Goal: Check status: Check status

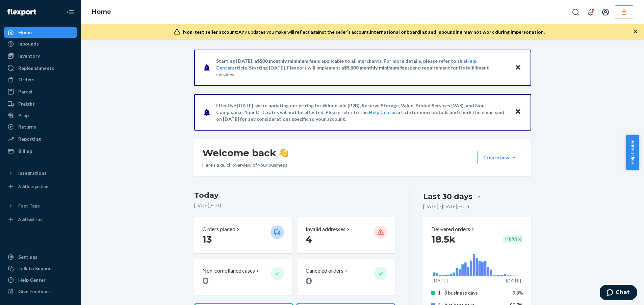
click at [176, 36] on div "Non-test seller account: Any updates you make will reflect against the seller's…" at bounding box center [362, 31] width 563 height 15
click at [628, 15] on button "button" at bounding box center [624, 12] width 18 height 14
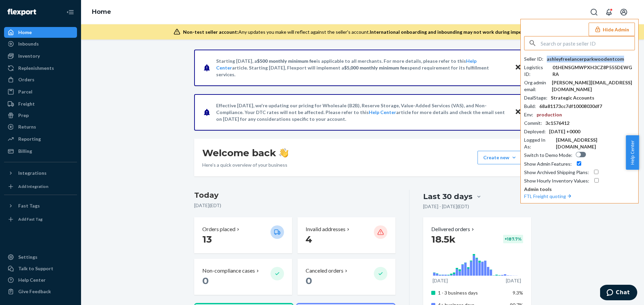
click at [618, 59] on div "ashleyfreelancerparkwoodentcom" at bounding box center [585, 59] width 77 height 7
copy div "ashleyfreelancerparkwoodentcom"
click at [621, 30] on button "Hide Admin" at bounding box center [611, 30] width 46 height 14
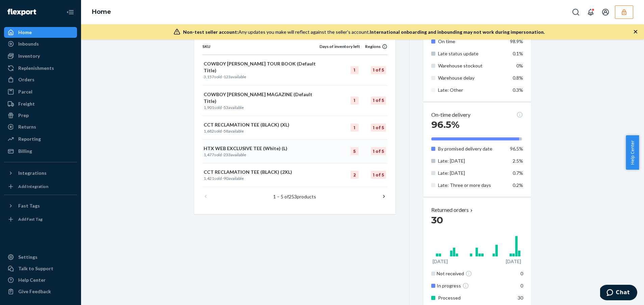
scroll to position [392, 0]
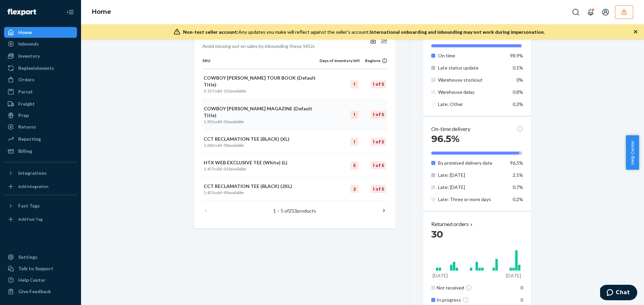
click at [277, 105] on p "COWBOY [PERSON_NAME] MAGAZINE (Default Title)" at bounding box center [261, 112] width 114 height 14
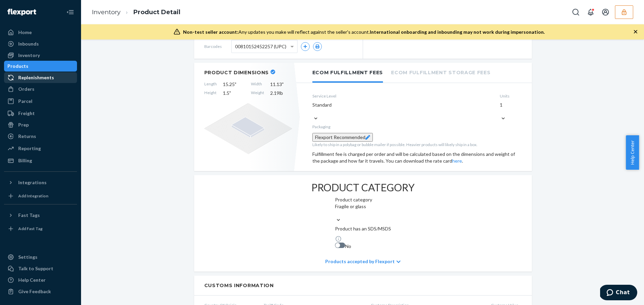
scroll to position [48, 0]
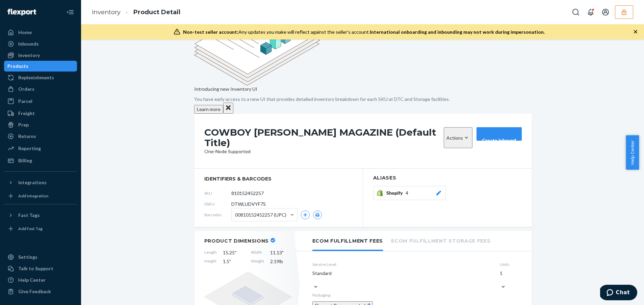
click at [243, 201] on span "DTWLUDVYF7S" at bounding box center [248, 204] width 34 height 7
copy span "DTWLUDVYF7S"
click at [39, 67] on div "Products" at bounding box center [41, 65] width 72 height 9
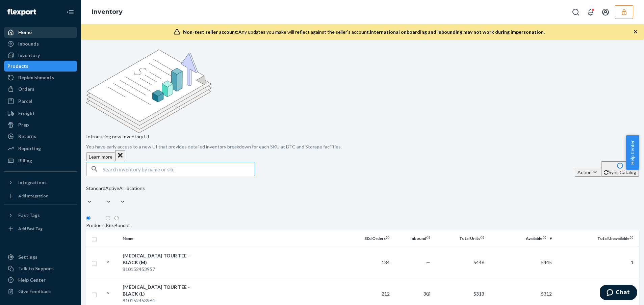
click at [40, 34] on div "Home" at bounding box center [41, 32] width 72 height 9
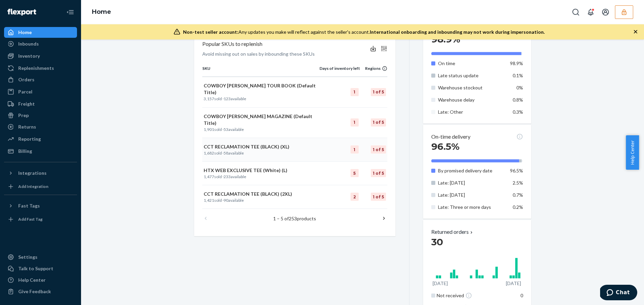
scroll to position [345, 0]
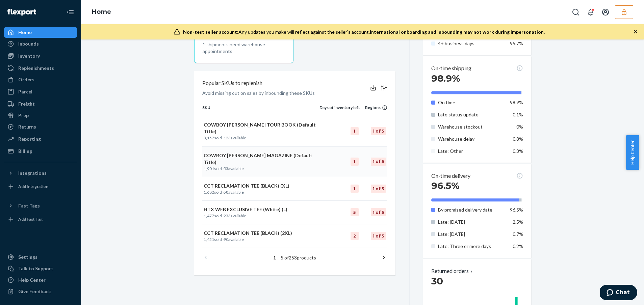
click at [263, 166] on p "1,901 sold · 53 available" at bounding box center [261, 169] width 114 height 6
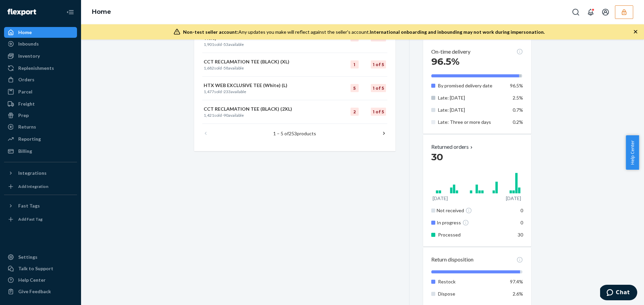
scroll to position [323, 0]
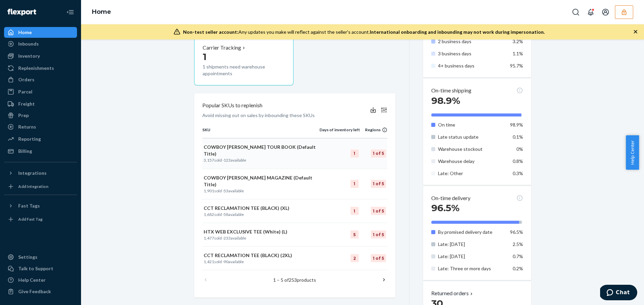
click at [253, 149] on p "COWBOY [PERSON_NAME] TOUR BOOK (Default Title)" at bounding box center [261, 151] width 114 height 14
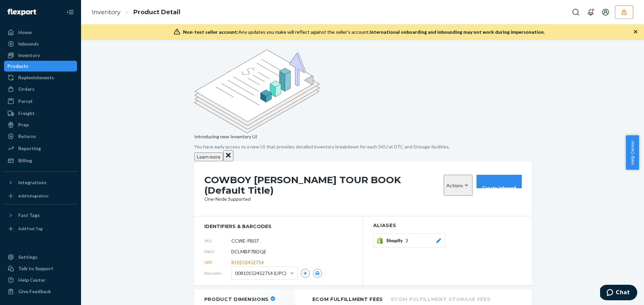
click at [242, 248] on span "DCLMBP7BDQE" at bounding box center [248, 251] width 35 height 7
copy span "DCLMBP7BDQE"
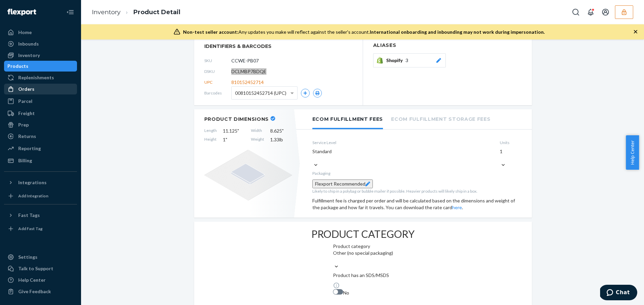
scroll to position [409, 0]
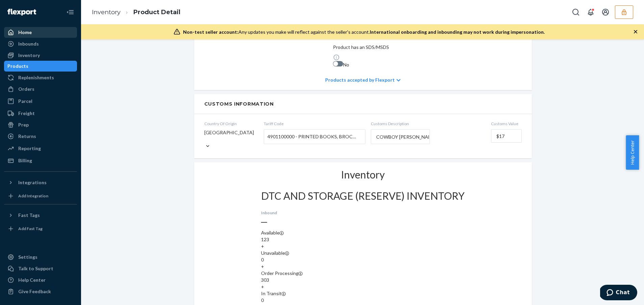
click at [41, 32] on div "Home" at bounding box center [41, 32] width 72 height 9
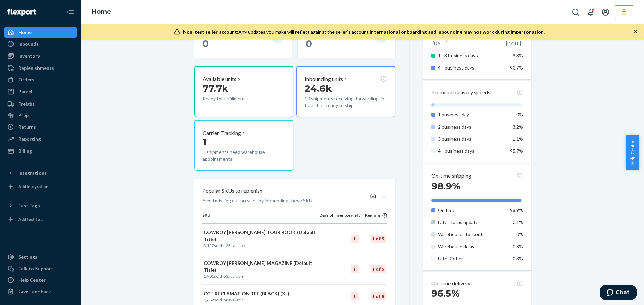
scroll to position [242, 0]
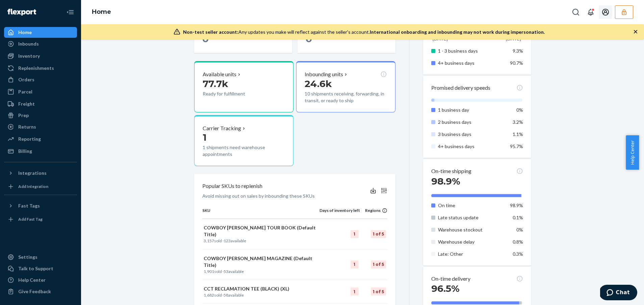
click at [620, 10] on button "button" at bounding box center [624, 12] width 18 height 14
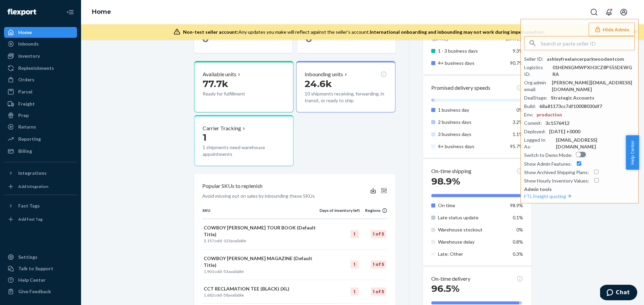
click at [622, 27] on button "Hide Admin" at bounding box center [611, 30] width 46 height 14
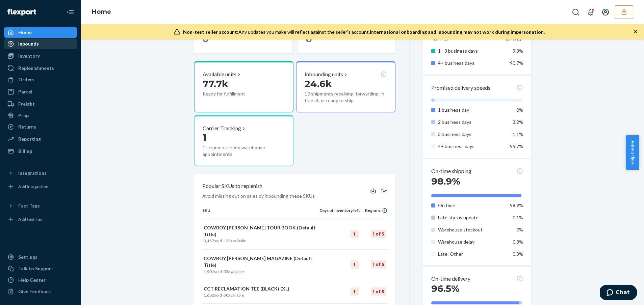
click at [49, 45] on div "Inbounds" at bounding box center [41, 43] width 72 height 9
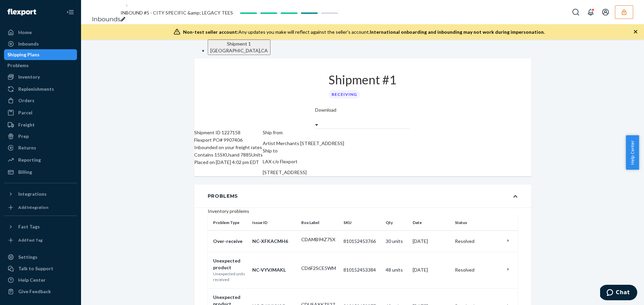
click at [40, 54] on div "Shipping Plans" at bounding box center [23, 54] width 32 height 7
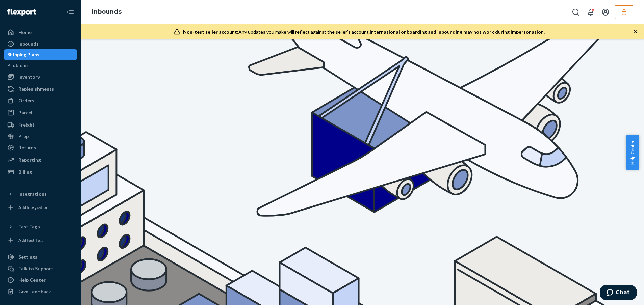
click at [616, 12] on button "button" at bounding box center [624, 12] width 18 height 14
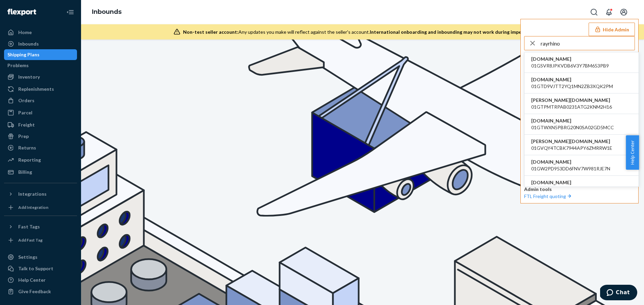
type input "rayrhino"
click at [571, 58] on span "stupid-car-tray.myshopify.com" at bounding box center [570, 59] width 78 height 7
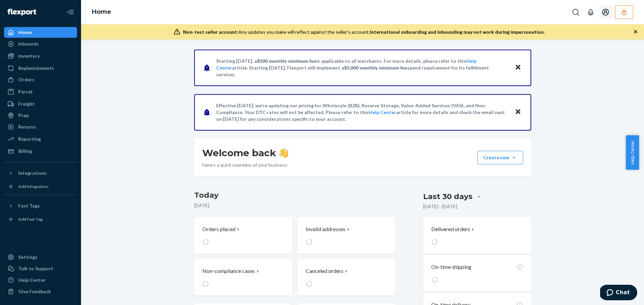
click at [619, 8] on button "button" at bounding box center [624, 12] width 18 height 14
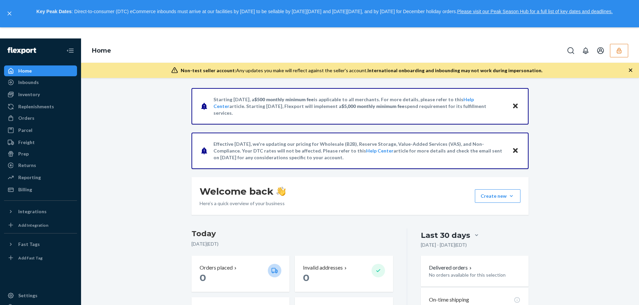
click at [618, 49] on icon "button" at bounding box center [619, 50] width 7 height 7
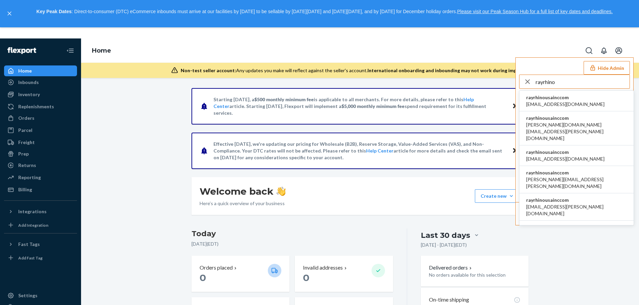
type input "rayrhino"
click at [566, 99] on span "rayrhinousainccom" at bounding box center [565, 97] width 78 height 7
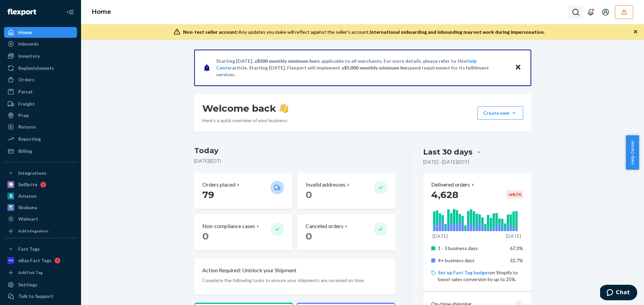
click at [580, 6] on button "Open Search Box" at bounding box center [576, 12] width 14 height 14
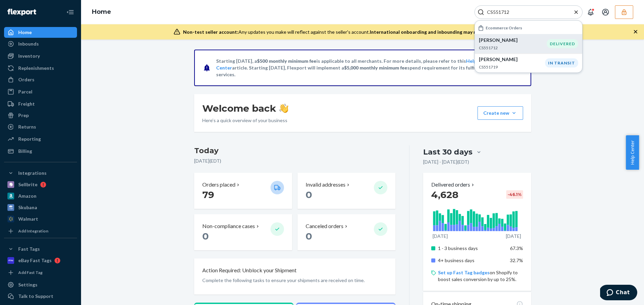
type input "CS551712"
click at [529, 48] on p "CS551712" at bounding box center [513, 48] width 68 height 6
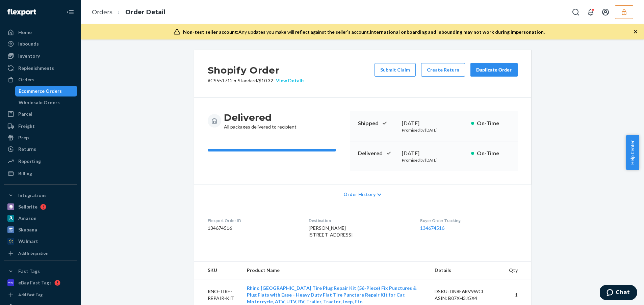
click at [295, 77] on div "View Details" at bounding box center [288, 80] width 31 height 7
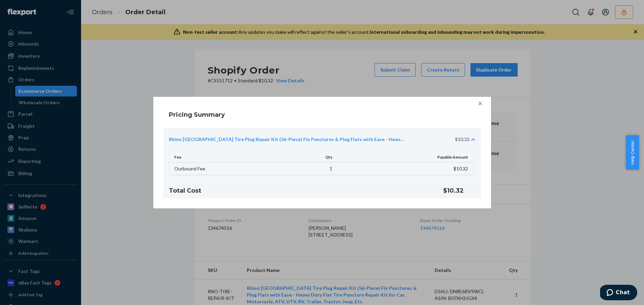
click at [482, 102] on icon at bounding box center [480, 103] width 7 height 7
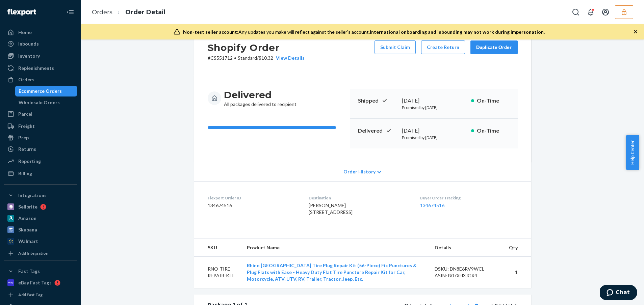
scroll to position [50, 0]
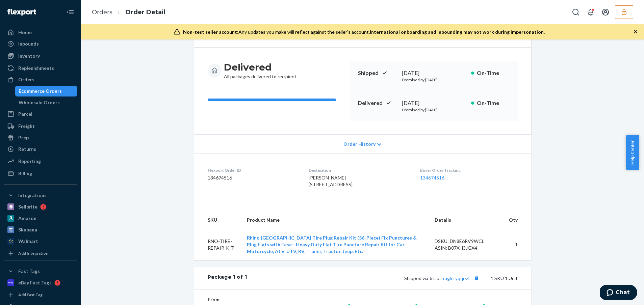
click at [364, 130] on div "Delivered All packages delivered to recipient Shipped August 18, 2025 Promised …" at bounding box center [362, 91] width 337 height 87
click at [364, 142] on span "Order History" at bounding box center [359, 144] width 32 height 7
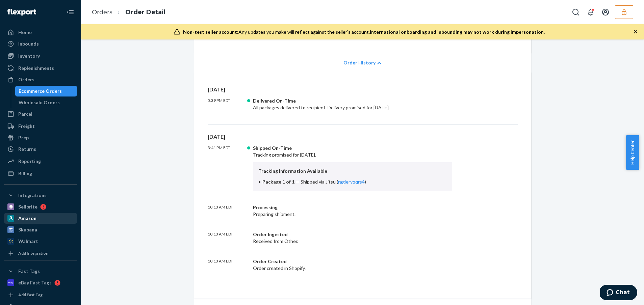
scroll to position [0, 0]
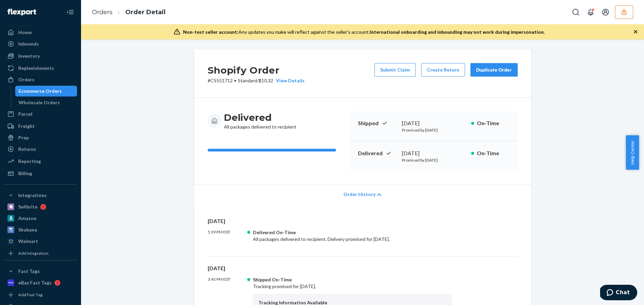
click at [354, 191] on span "Order History" at bounding box center [359, 194] width 32 height 7
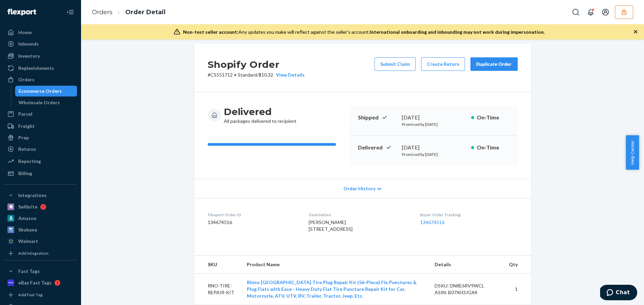
scroll to position [13, 0]
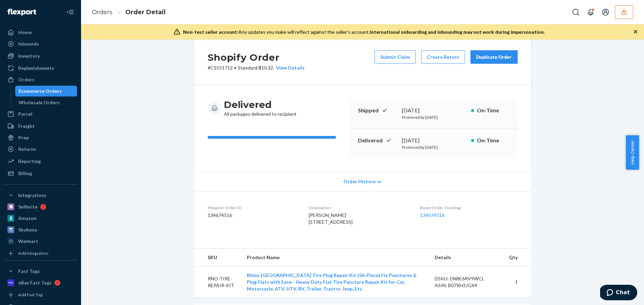
click at [232, 215] on dd "134674516" at bounding box center [253, 215] width 90 height 7
click at [224, 214] on dd "134674516" at bounding box center [253, 215] width 90 height 7
copy dd "134674516"
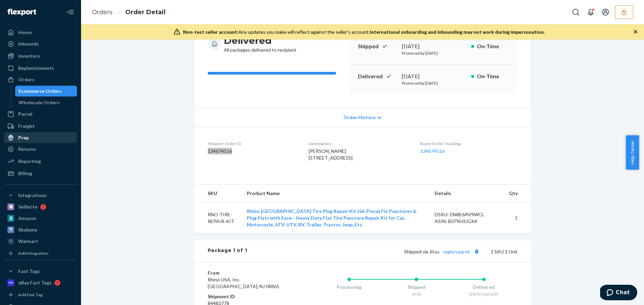
scroll to position [196, 0]
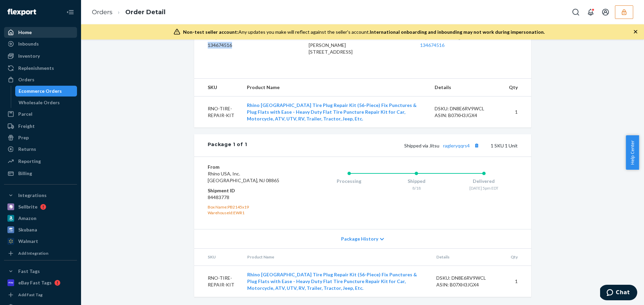
click at [51, 30] on div "Home" at bounding box center [41, 32] width 72 height 9
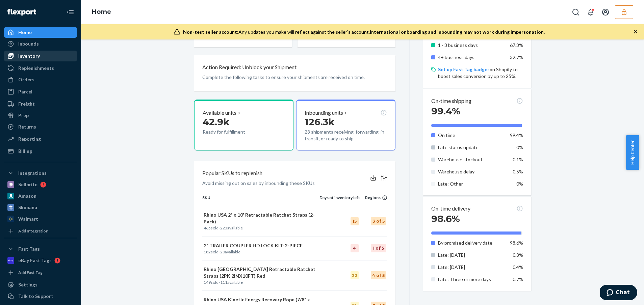
scroll to position [325, 0]
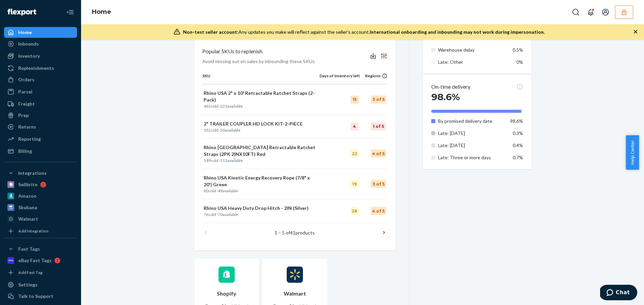
click at [617, 14] on button "button" at bounding box center [624, 12] width 18 height 14
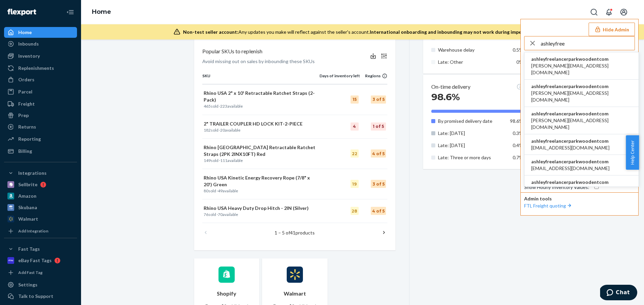
type input "ashleyfree"
click at [568, 63] on span "adnan@lazertechnologies.com" at bounding box center [581, 69] width 101 height 14
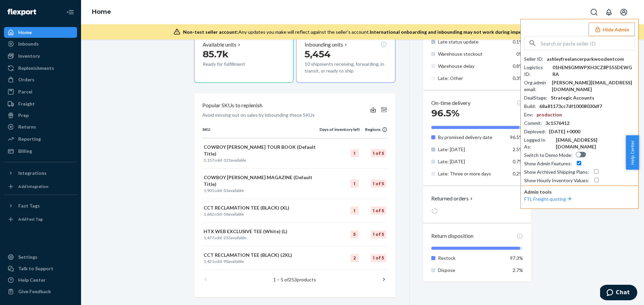
scroll to position [370, 0]
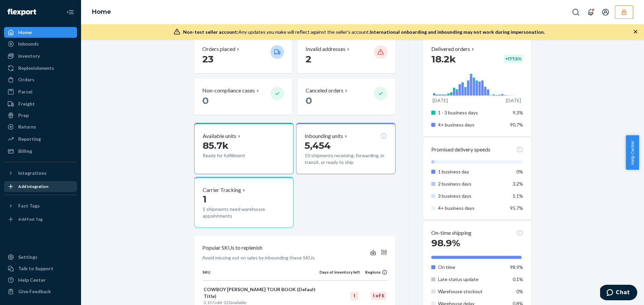
scroll to position [275, 0]
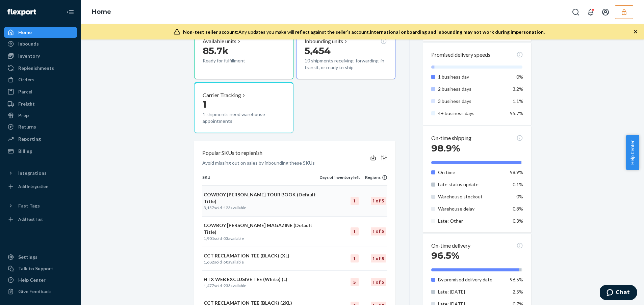
click at [257, 205] on p "3,157 sold · 123 available" at bounding box center [261, 208] width 114 height 6
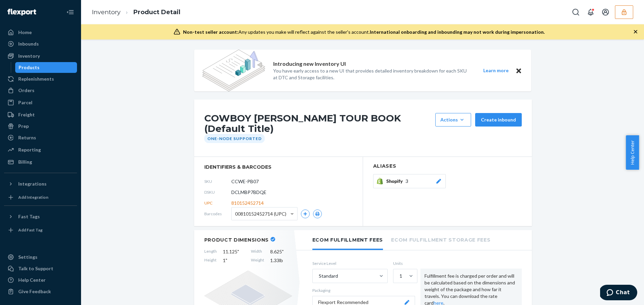
click at [234, 190] on div "DSKU DCLMBP7BDQE" at bounding box center [278, 192] width 148 height 11
click at [234, 189] on span "DCLMBP7BDQE" at bounding box center [248, 192] width 35 height 7
click at [233, 189] on span "DCLMBP7BDQE" at bounding box center [248, 192] width 35 height 7
copy span "DCLMBP7BDQE"
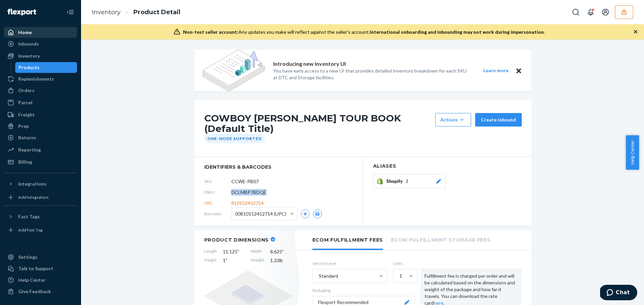
click at [42, 32] on div "Home" at bounding box center [41, 32] width 72 height 9
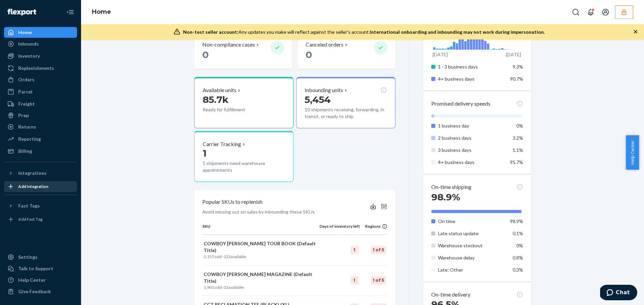
scroll to position [320, 0]
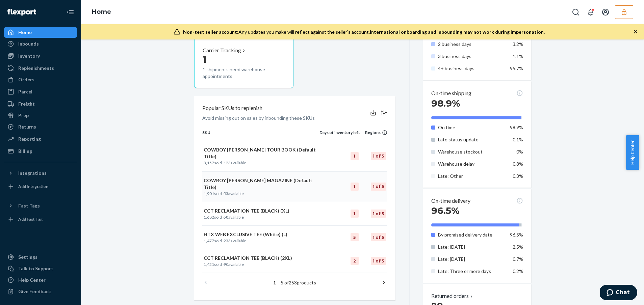
click at [246, 177] on p "COWBOY [PERSON_NAME] MAGAZINE (Default Title)" at bounding box center [261, 184] width 114 height 14
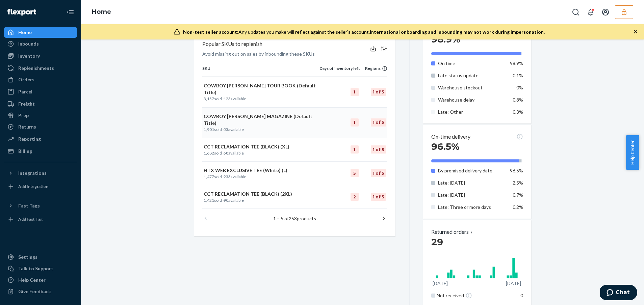
scroll to position [346, 0]
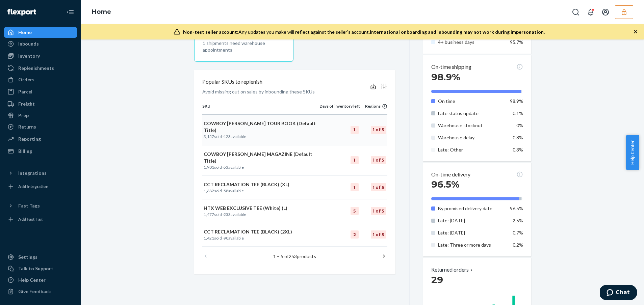
click at [264, 122] on p "COWBOY [PERSON_NAME] TOUR BOOK (Default Title)" at bounding box center [261, 127] width 114 height 14
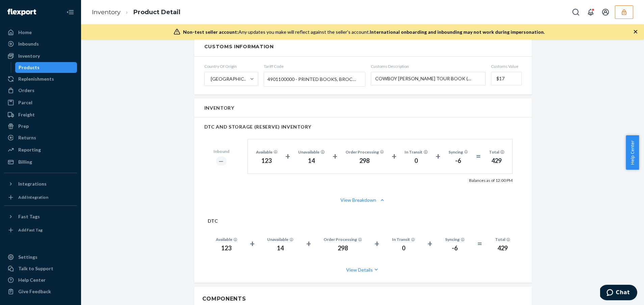
scroll to position [390, 0]
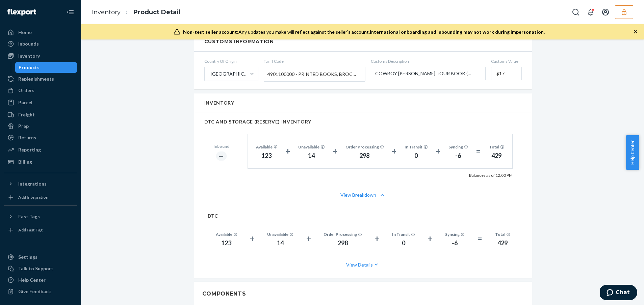
click at [158, 203] on div "Introducing new Inventory UI You have early access to a new UI that provides de…" at bounding box center [362, 127] width 553 height 934
click at [24, 43] on div "Inbounds" at bounding box center [28, 44] width 21 height 7
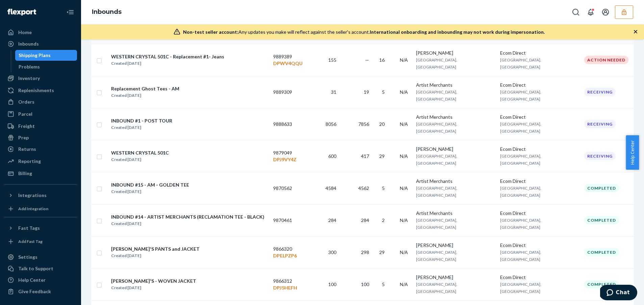
scroll to position [517, 0]
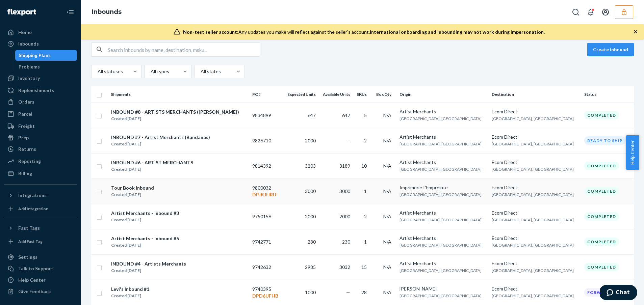
scroll to position [58, 0]
click at [186, 195] on div "Tour Book Inbound Created [DATE]" at bounding box center [179, 191] width 136 height 14
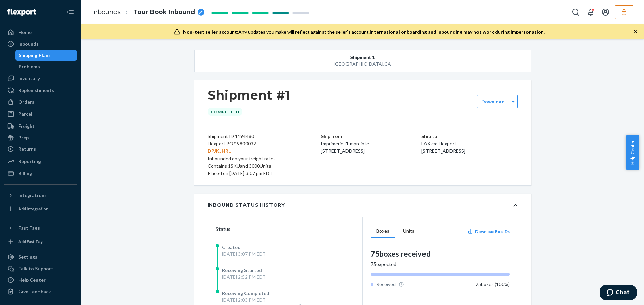
click at [245, 144] on div "Flexport PO# 9800032 DPJKJHRU" at bounding box center [251, 147] width 86 height 15
copy div "9800032"
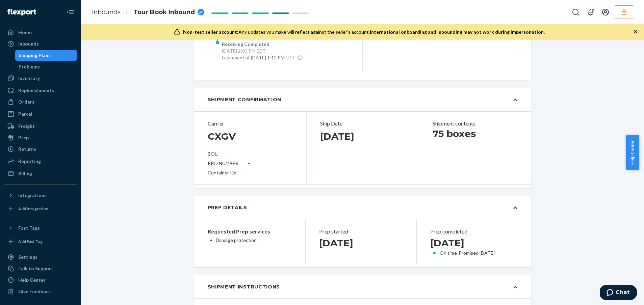
scroll to position [250, 0]
click at [30, 173] on div "Billing" at bounding box center [25, 173] width 14 height 7
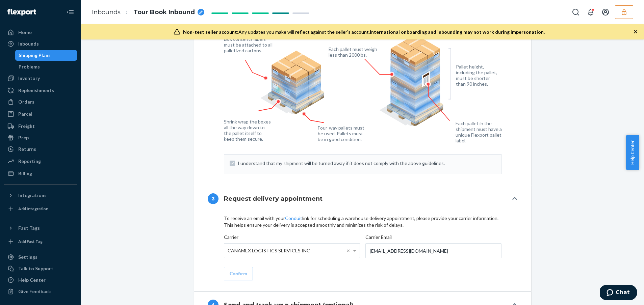
scroll to position [1008, 0]
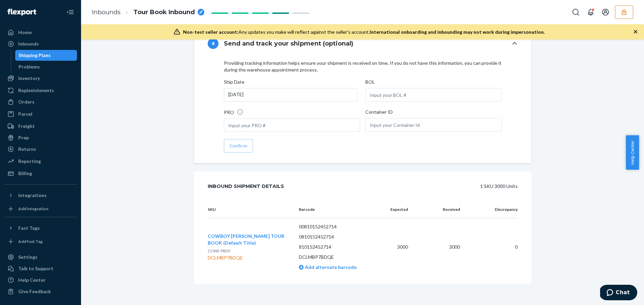
click at [223, 259] on div "DCLMBP7BDQE" at bounding box center [248, 258] width 81 height 7
copy div "DCLMBP7BDQE"
click at [32, 172] on div "Billing" at bounding box center [41, 173] width 72 height 9
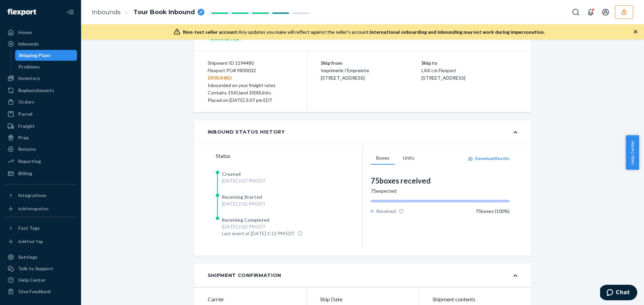
scroll to position [89, 0]
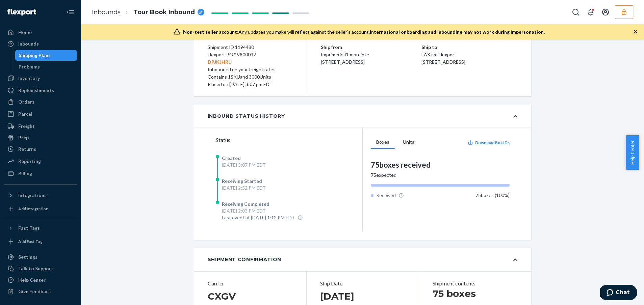
click at [245, 54] on div "Flexport PO# 9800032 DPJKJHRU" at bounding box center [251, 58] width 86 height 15
copy div "9800032"
click at [627, 12] on button "button" at bounding box center [624, 12] width 18 height 14
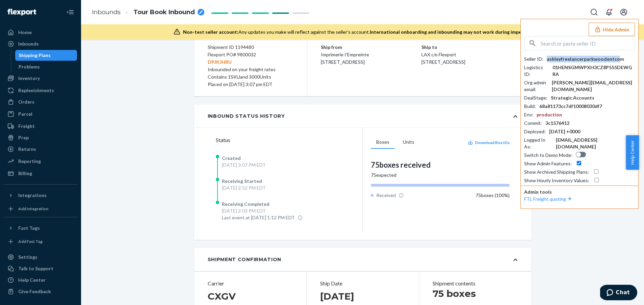
click at [616, 59] on div "ashleyfreelancerparkwoodentcom" at bounding box center [585, 59] width 77 height 7
click at [618, 59] on div "ashleyfreelancerparkwoodentcom" at bounding box center [585, 59] width 77 height 7
click at [606, 32] on button "Hide Admin" at bounding box center [611, 30] width 46 height 14
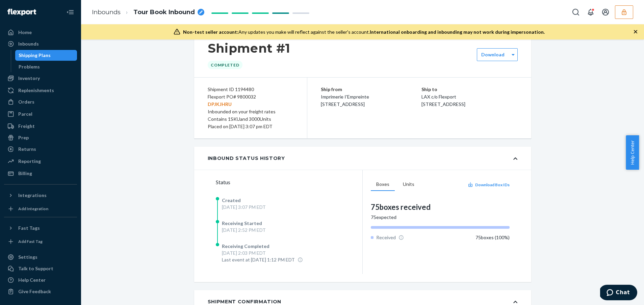
scroll to position [0, 0]
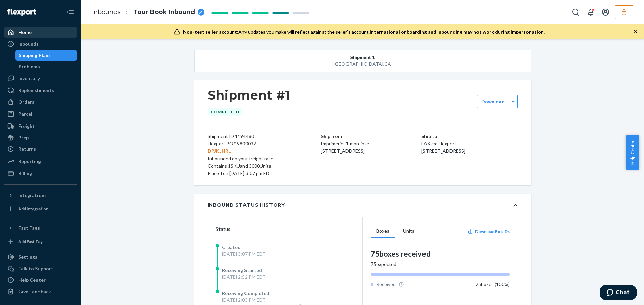
click at [25, 30] on div "Home" at bounding box center [25, 32] width 14 height 7
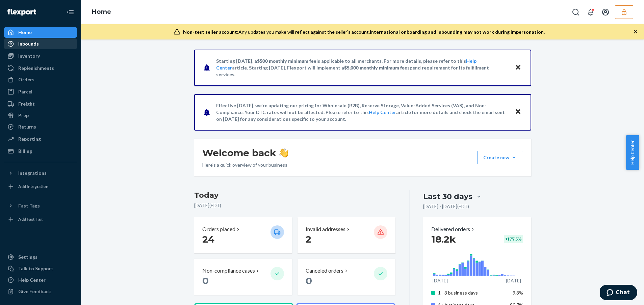
click at [55, 44] on div "Inbounds" at bounding box center [41, 43] width 72 height 9
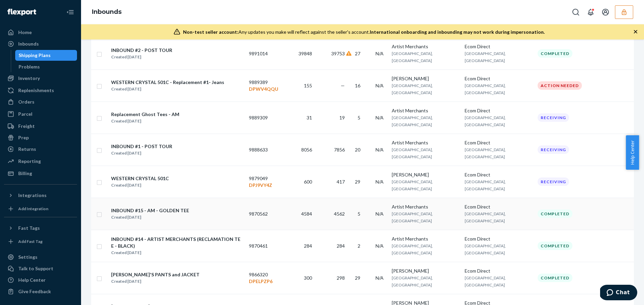
scroll to position [530, 0]
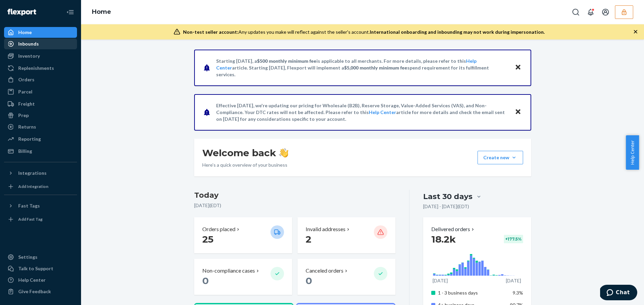
click at [38, 44] on div "Inbounds" at bounding box center [41, 43] width 72 height 9
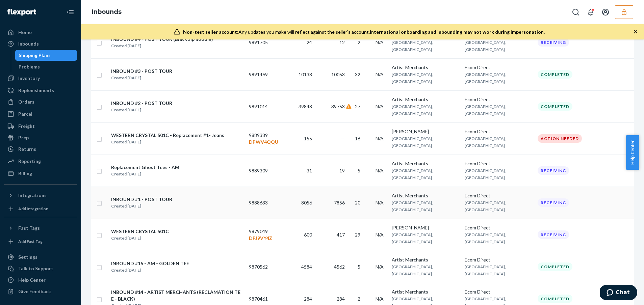
scroll to position [385, 0]
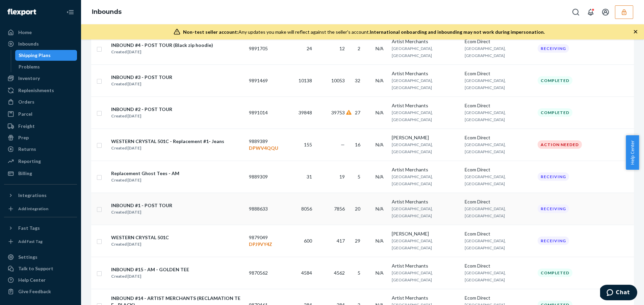
click at [195, 202] on div "INBOUND #1 - POST TOUR Created [DATE]" at bounding box center [177, 209] width 133 height 14
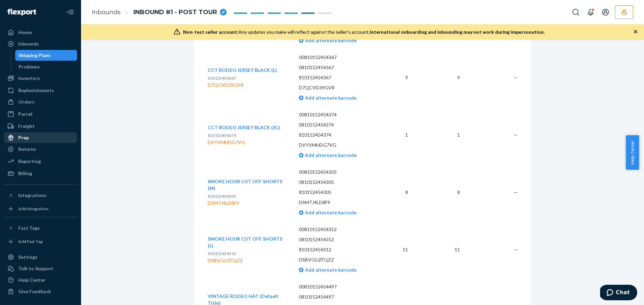
scroll to position [2765, 0]
click at [25, 56] on div "Shipping Plans" at bounding box center [35, 55] width 32 height 7
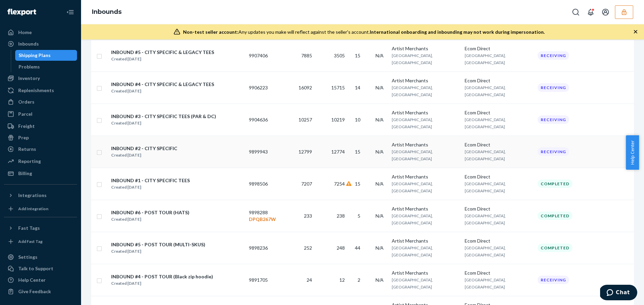
scroll to position [166, 0]
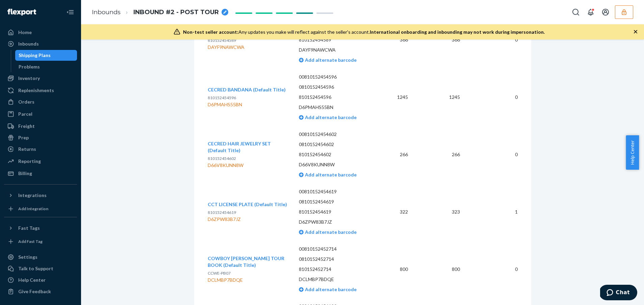
scroll to position [2435, 0]
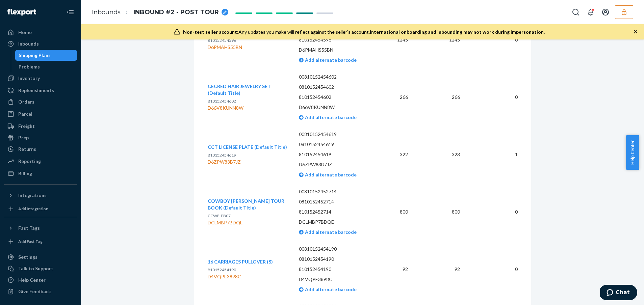
click at [231, 226] on div "DCLMBP7BDQE" at bounding box center [248, 222] width 81 height 7
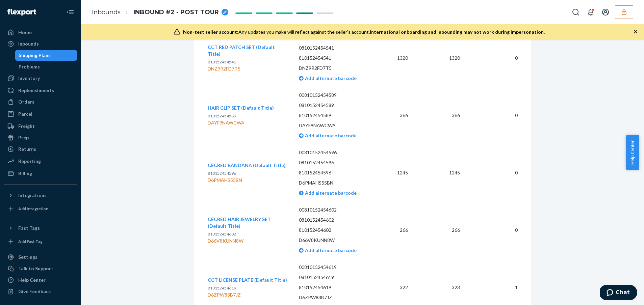
scroll to position [2433, 0]
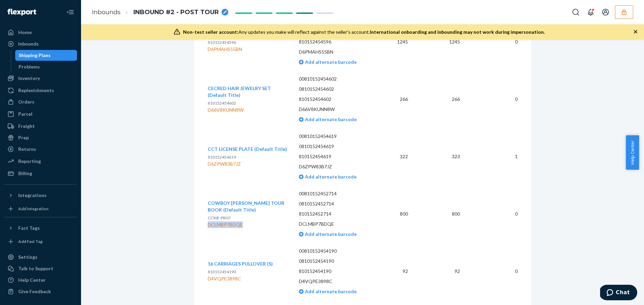
copy div "DCLMBP7BDQE"
click at [623, 18] on button "button" at bounding box center [624, 12] width 18 height 14
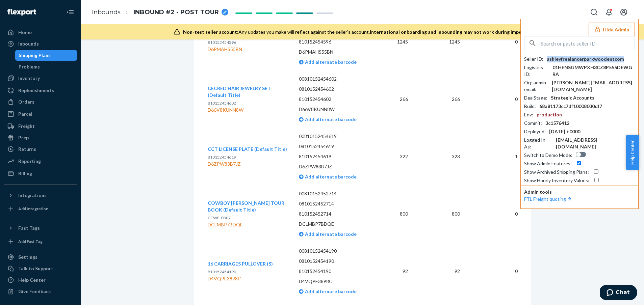
click at [617, 60] on div "ashleyfreelancerparkwoodentcom" at bounding box center [585, 59] width 77 height 7
click at [610, 28] on button "Hide Admin" at bounding box center [611, 30] width 46 height 14
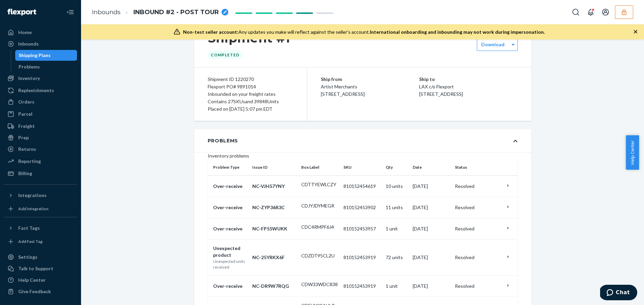
scroll to position [0, 0]
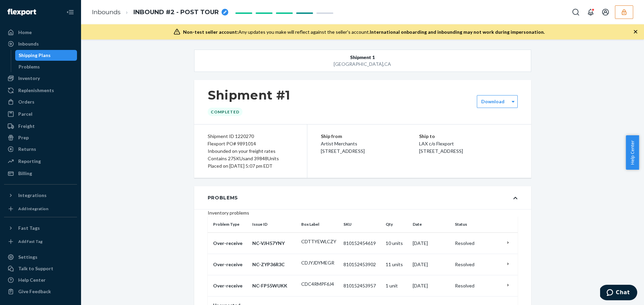
click at [240, 144] on div "Flexport PO# 9891014" at bounding box center [251, 143] width 86 height 7
copy div "9891014"
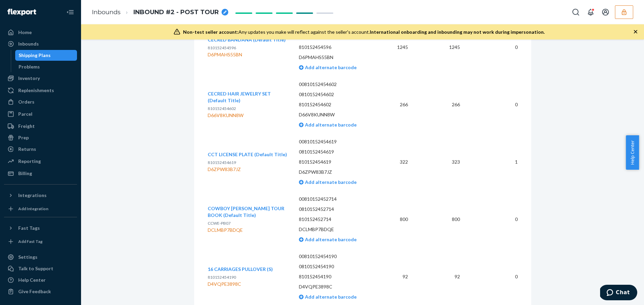
scroll to position [2497, 0]
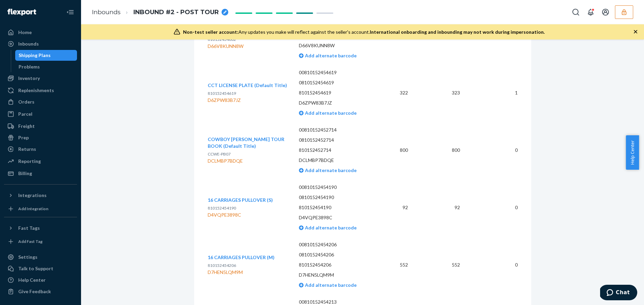
click at [216, 164] on div "DCLMBP7BDQE" at bounding box center [248, 161] width 81 height 7
copy div "DCLMBP7BDQE"
click at [51, 31] on div "Home" at bounding box center [41, 32] width 72 height 9
